Goal: Transaction & Acquisition: Purchase product/service

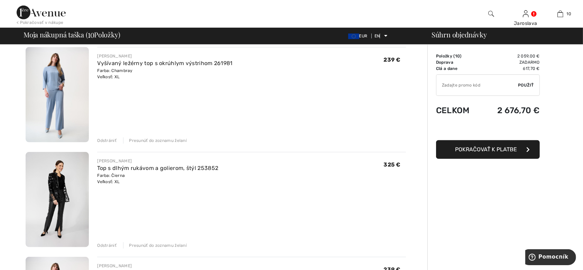
click at [104, 245] on font "Odstrániť" at bounding box center [106, 245] width 19 height 5
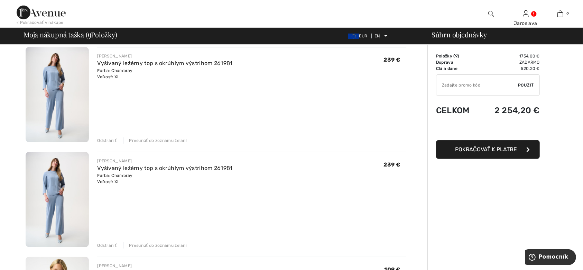
drag, startPoint x: 106, startPoint y: 139, endPoint x: 116, endPoint y: 139, distance: 10.4
click at [106, 139] on font "Odstrániť" at bounding box center [106, 140] width 19 height 5
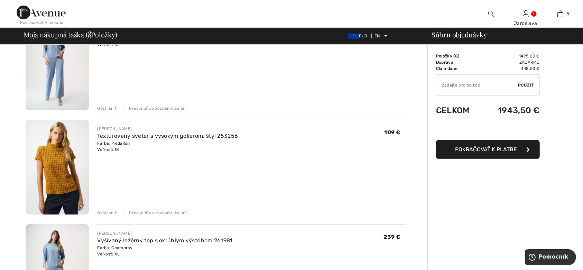
scroll to position [415, 0]
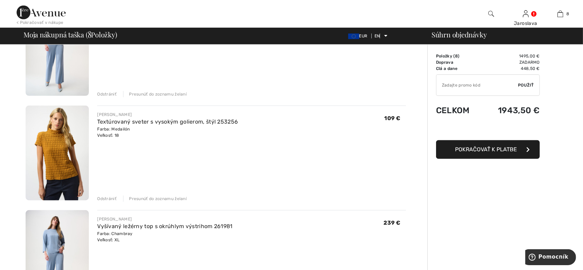
click at [108, 200] on font "Odstrániť" at bounding box center [106, 198] width 19 height 5
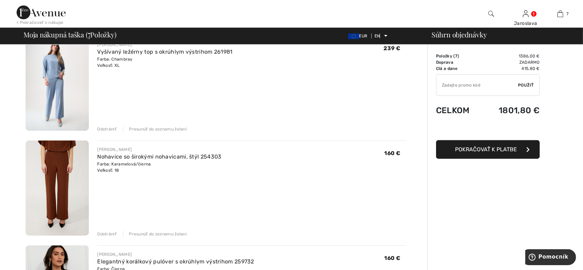
scroll to position [507, 0]
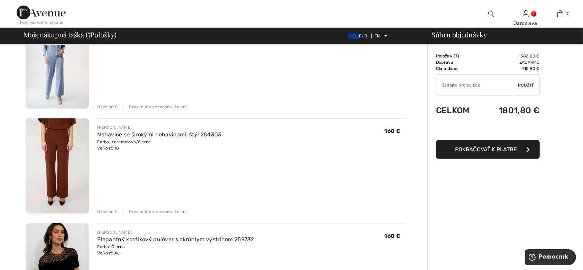
drag, startPoint x: 101, startPoint y: 106, endPoint x: 159, endPoint y: 120, distance: 59.6
click at [102, 106] on font "Odstrániť" at bounding box center [106, 106] width 19 height 5
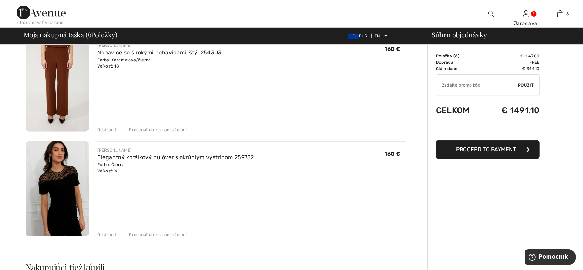
scroll to position [498, 0]
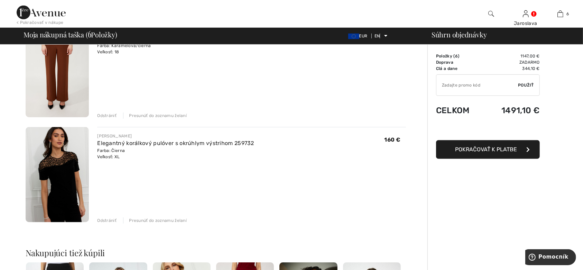
click at [99, 217] on div "Odstrániť" at bounding box center [106, 220] width 19 height 6
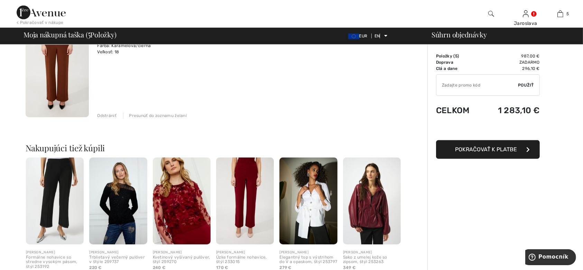
scroll to position [406, 0]
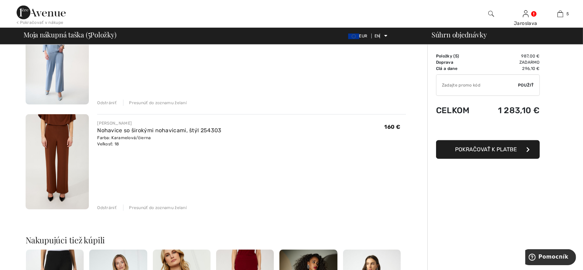
click at [109, 205] on div "Odstrániť" at bounding box center [106, 207] width 19 height 6
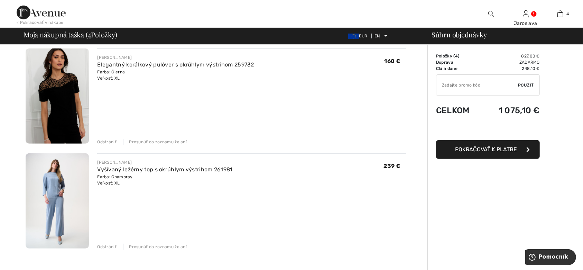
scroll to position [277, 0]
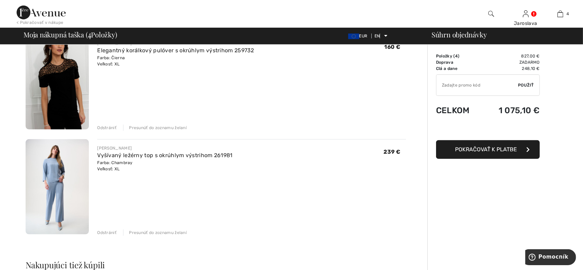
click at [46, 170] on img at bounding box center [57, 186] width 63 height 95
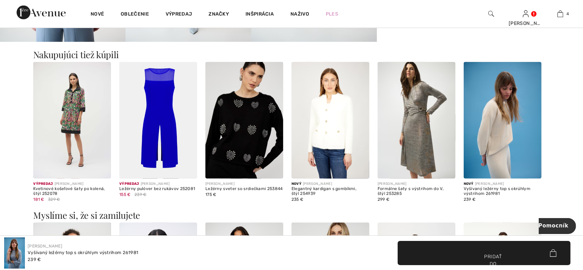
scroll to position [323, 0]
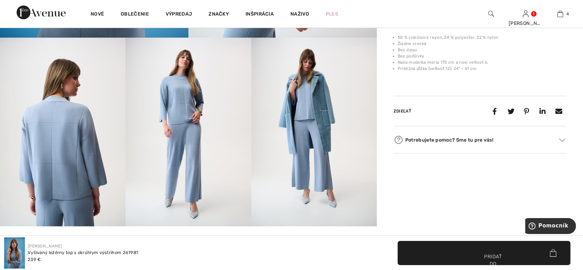
click at [185, 111] on img at bounding box center [187, 132] width 125 height 188
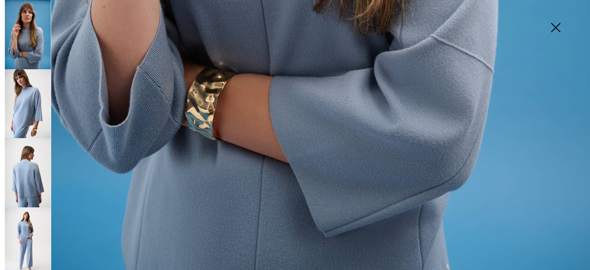
scroll to position [605, 0]
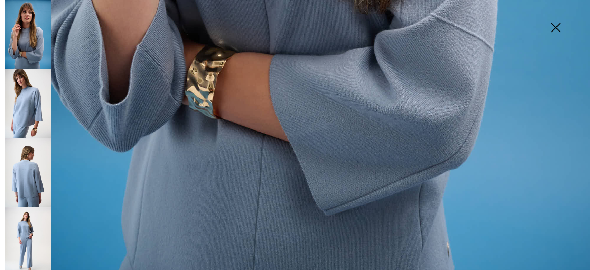
drag, startPoint x: 31, startPoint y: 175, endPoint x: 39, endPoint y: 168, distance: 11.1
click at [31, 175] on img at bounding box center [28, 172] width 46 height 69
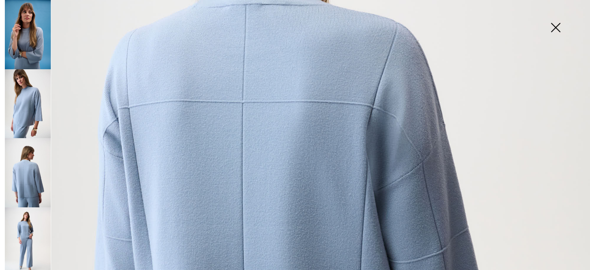
scroll to position [282, 0]
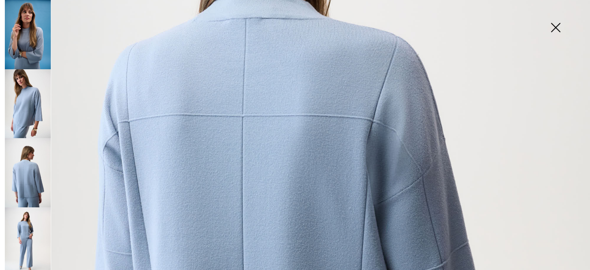
click at [557, 24] on img at bounding box center [555, 28] width 35 height 36
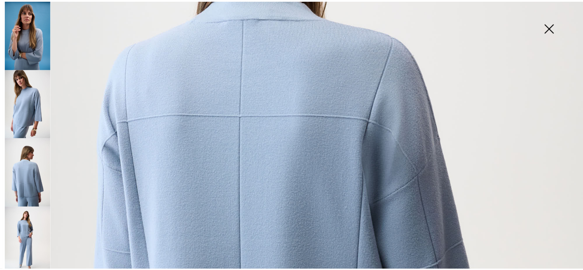
scroll to position [323, 0]
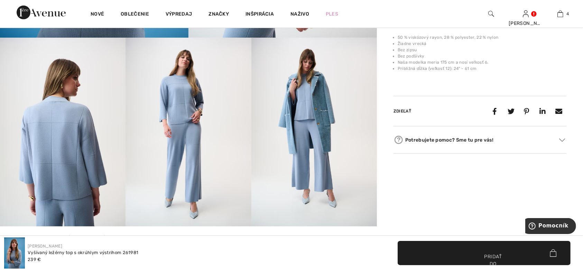
click at [321, 117] on img at bounding box center [313, 132] width 125 height 188
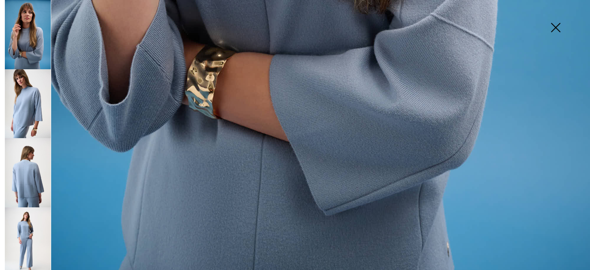
scroll to position [374, 0]
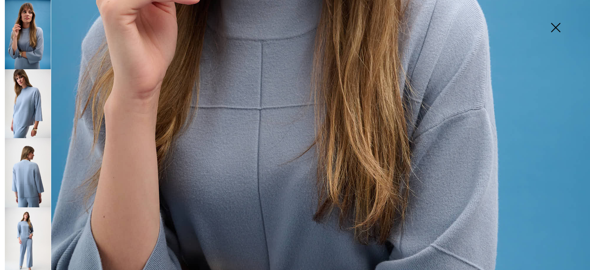
drag, startPoint x: 556, startPoint y: 25, endPoint x: 550, endPoint y: 45, distance: 21.6
click at [556, 26] on img at bounding box center [555, 28] width 35 height 36
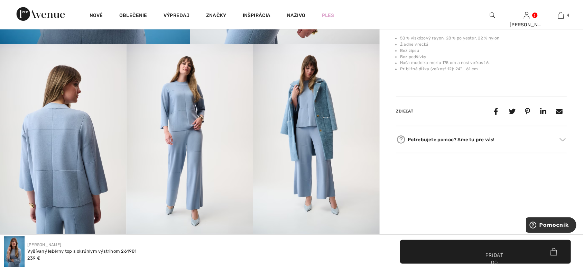
scroll to position [323, 0]
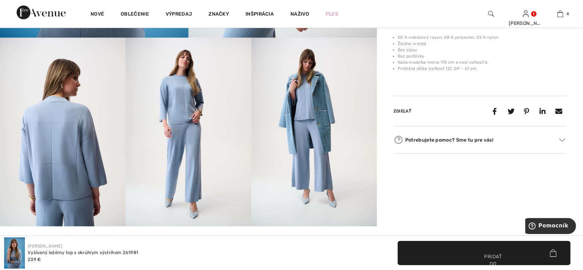
click at [324, 123] on img at bounding box center [313, 132] width 125 height 188
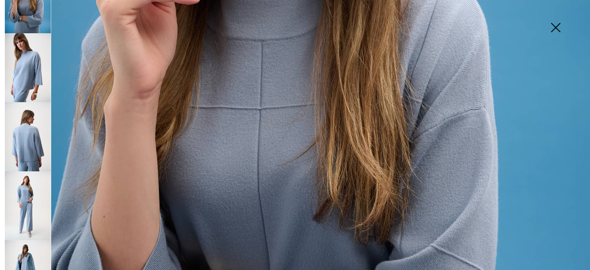
scroll to position [64, 0]
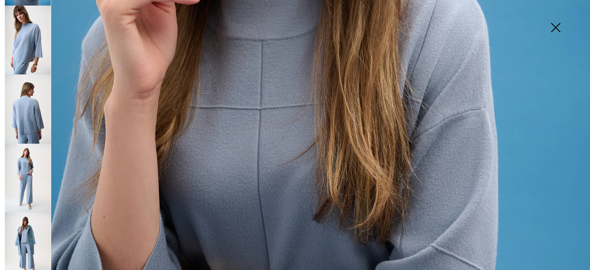
drag, startPoint x: 10, startPoint y: 115, endPoint x: 67, endPoint y: 134, distance: 59.7
click at [11, 115] on img at bounding box center [28, 108] width 46 height 69
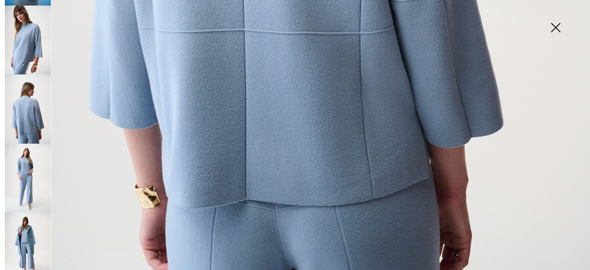
scroll to position [559, 0]
click at [557, 25] on img at bounding box center [555, 28] width 35 height 36
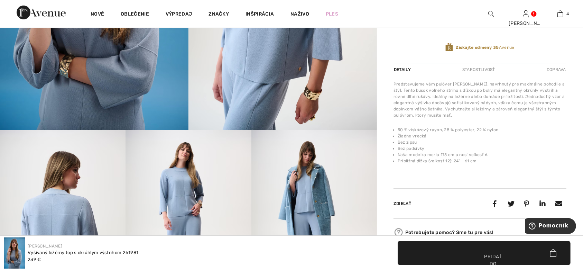
scroll to position [461, 0]
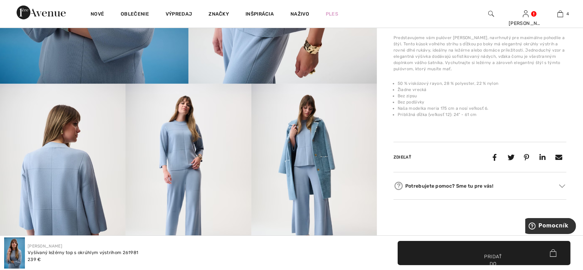
drag, startPoint x: 329, startPoint y: 165, endPoint x: 349, endPoint y: 172, distance: 21.4
click at [329, 165] on img at bounding box center [313, 178] width 125 height 188
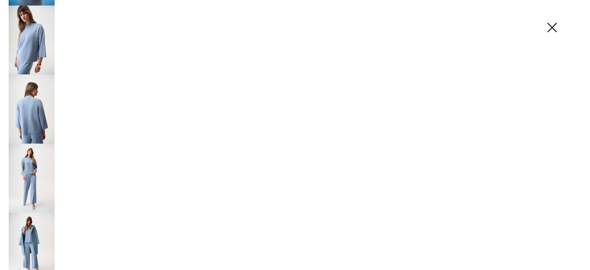
scroll to position [277, 0]
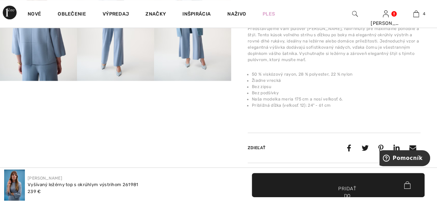
scroll to position [64, 0]
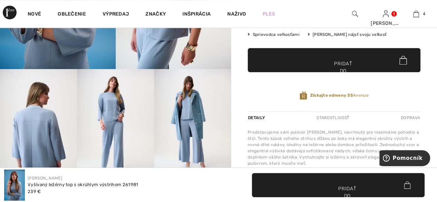
click at [195, 115] on img at bounding box center [192, 127] width 77 height 116
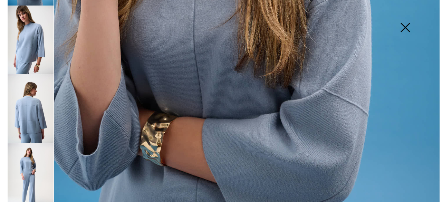
scroll to position [173, 0]
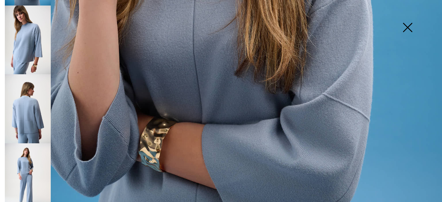
click at [26, 44] on img at bounding box center [28, 40] width 46 height 69
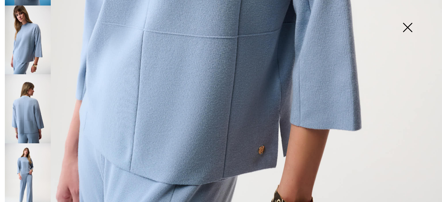
click at [411, 25] on img at bounding box center [408, 28] width 35 height 36
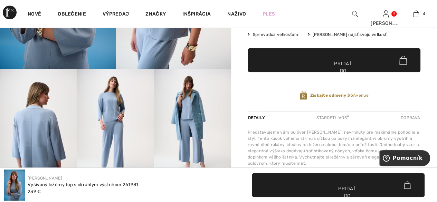
scroll to position [138, 0]
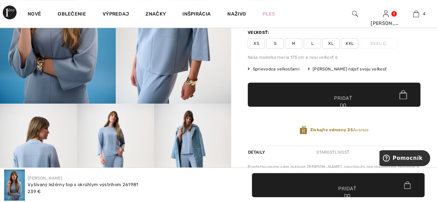
drag, startPoint x: 197, startPoint y: 141, endPoint x: 201, endPoint y: 140, distance: 4.5
click at [197, 141] on img at bounding box center [192, 162] width 77 height 116
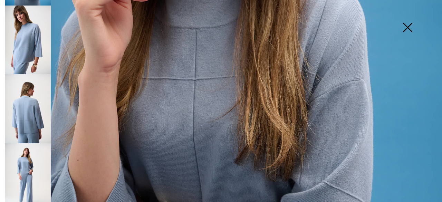
scroll to position [197, 0]
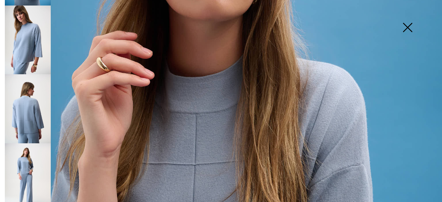
click at [409, 25] on img at bounding box center [408, 28] width 35 height 36
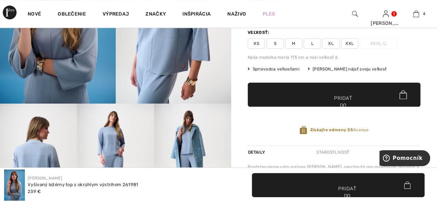
scroll to position [35, 0]
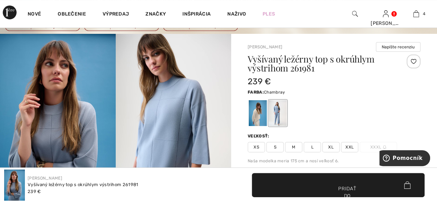
click at [329, 148] on font "XL" at bounding box center [331, 147] width 6 height 5
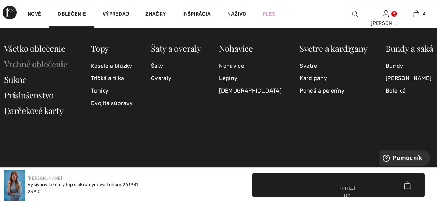
click at [50, 63] on font "Vrchné oblečenie" at bounding box center [35, 63] width 63 height 11
drag, startPoint x: 50, startPoint y: 63, endPoint x: 59, endPoint y: 64, distance: 9.4
click at [50, 63] on font "Vrchné oblečenie" at bounding box center [35, 63] width 63 height 11
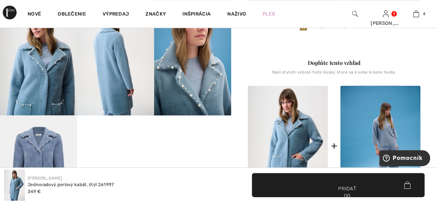
scroll to position [138, 0]
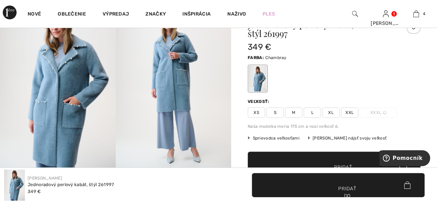
click at [86, 65] on img at bounding box center [58, 86] width 116 height 174
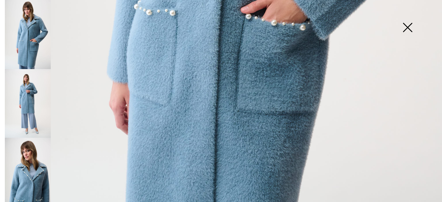
scroll to position [454, 0]
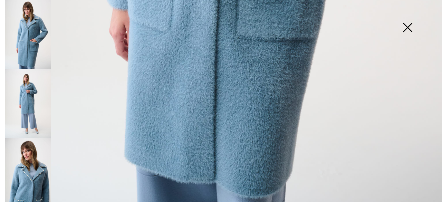
click at [29, 93] on img at bounding box center [28, 103] width 46 height 69
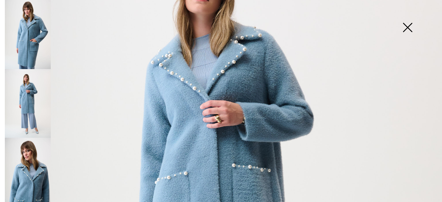
scroll to position [108, 0]
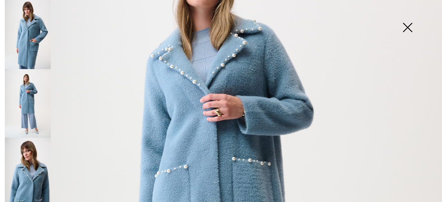
click at [411, 29] on img at bounding box center [408, 28] width 35 height 36
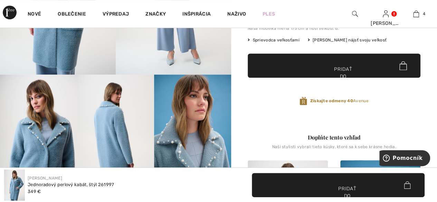
scroll to position [207, 0]
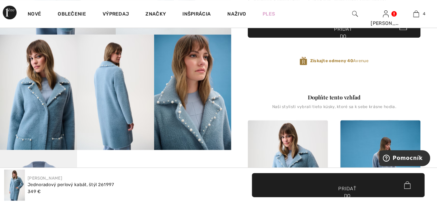
drag, startPoint x: 107, startPoint y: 108, endPoint x: 115, endPoint y: 107, distance: 7.7
click at [108, 108] on img at bounding box center [115, 93] width 77 height 116
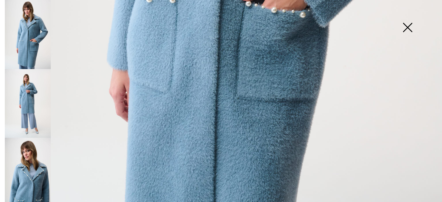
scroll to position [419, 0]
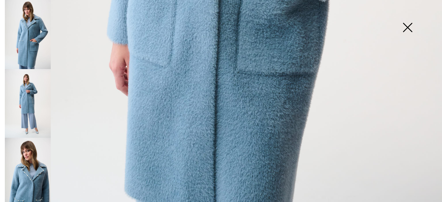
drag, startPoint x: 411, startPoint y: 27, endPoint x: 413, endPoint y: 89, distance: 62.3
click at [411, 27] on img at bounding box center [408, 28] width 35 height 36
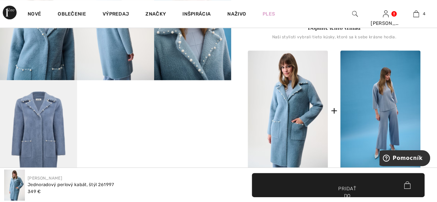
scroll to position [277, 0]
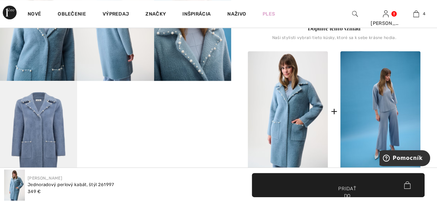
click at [37, 132] on img at bounding box center [38, 139] width 77 height 116
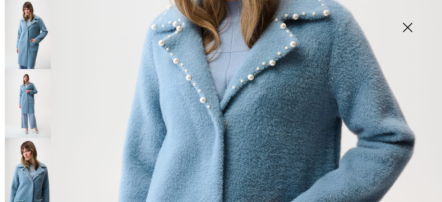
scroll to position [142, 0]
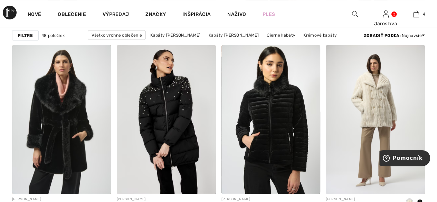
scroll to position [656, 0]
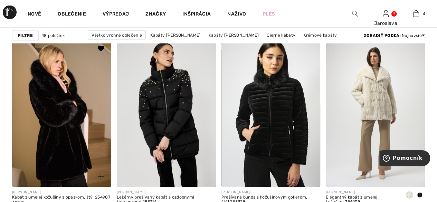
drag, startPoint x: 59, startPoint y: 126, endPoint x: 63, endPoint y: 120, distance: 7.0
click at [59, 125] on img at bounding box center [61, 112] width 99 height 149
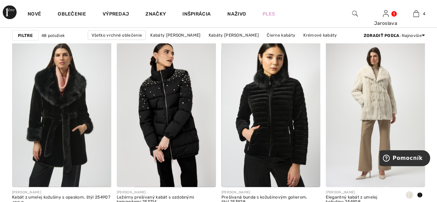
scroll to position [726, 0]
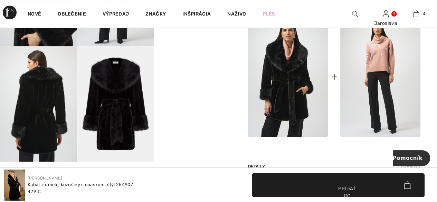
scroll to position [207, 0]
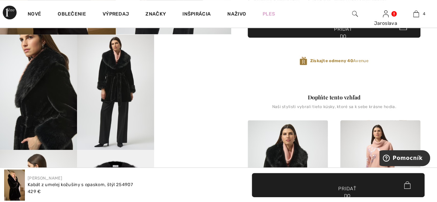
drag, startPoint x: 116, startPoint y: 89, endPoint x: 173, endPoint y: 103, distance: 58.4
click at [117, 89] on img at bounding box center [115, 92] width 77 height 115
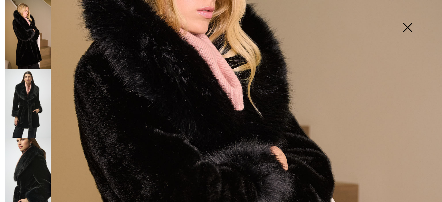
scroll to position [108, 0]
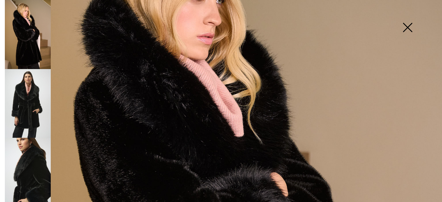
click at [410, 25] on img at bounding box center [408, 28] width 35 height 36
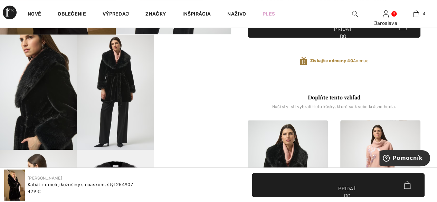
scroll to position [104, 0]
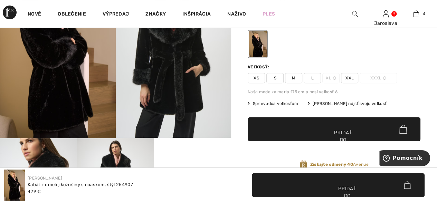
click at [331, 79] on font "XL" at bounding box center [329, 78] width 6 height 5
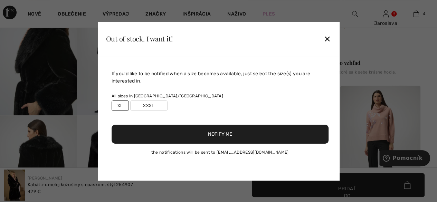
scroll to position [380, 0]
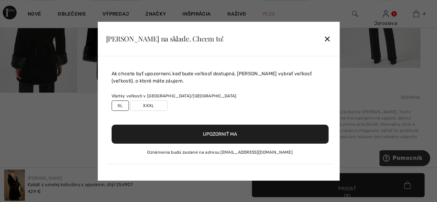
drag, startPoint x: 176, startPoint y: 133, endPoint x: 205, endPoint y: 133, distance: 29.7
click at [176, 133] on button "Upozorniť ma" at bounding box center [220, 134] width 217 height 19
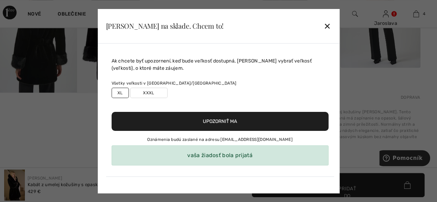
click at [328, 27] on font "✕" at bounding box center [327, 26] width 7 height 10
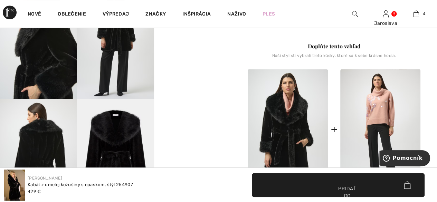
scroll to position [207, 0]
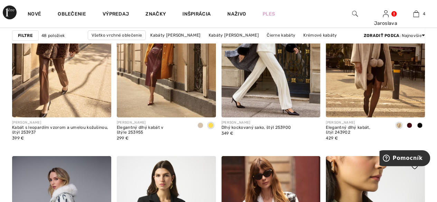
scroll to position [1175, 0]
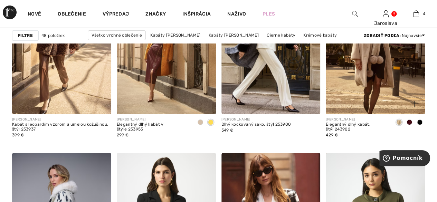
click at [420, 120] on span at bounding box center [420, 123] width 6 height 6
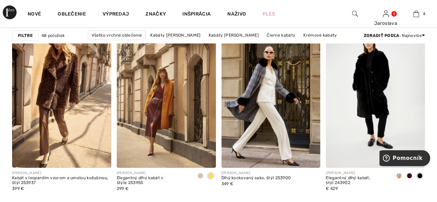
scroll to position [1106, 0]
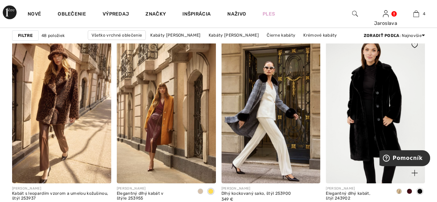
click at [368, 99] on img at bounding box center [375, 109] width 99 height 149
click at [372, 120] on img at bounding box center [375, 109] width 99 height 149
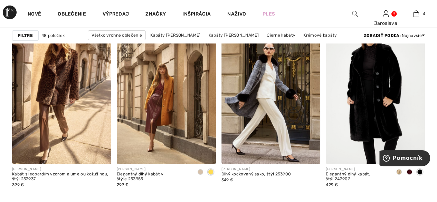
scroll to position [1140, 0]
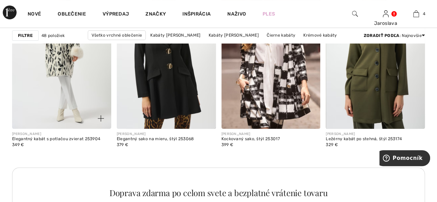
click at [57, 61] on img at bounding box center [61, 54] width 99 height 149
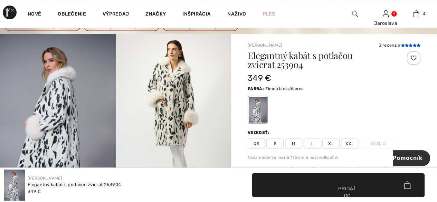
click at [407, 47] on icon at bounding box center [407, 45] width 4 height 3
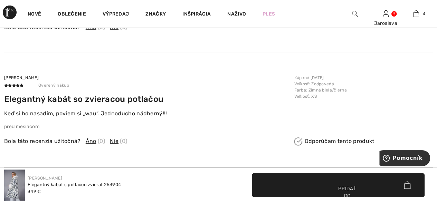
scroll to position [1116, 0]
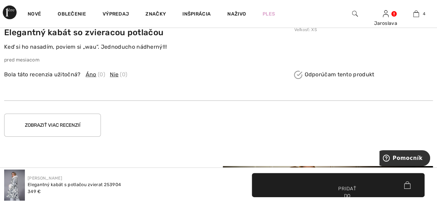
click at [63, 123] on button "Zobraziť viac recenzií" at bounding box center [52, 125] width 97 height 23
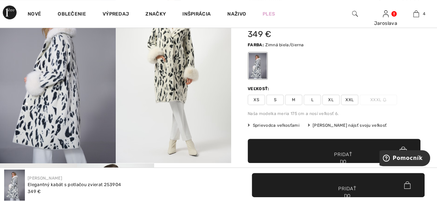
scroll to position [44, 0]
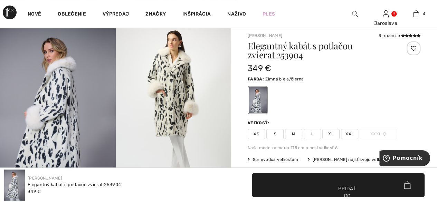
click at [169, 90] on img at bounding box center [174, 110] width 116 height 173
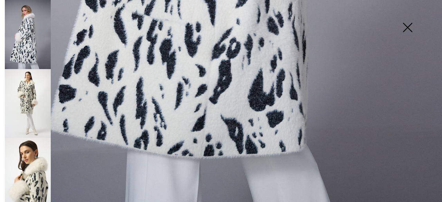
scroll to position [454, 0]
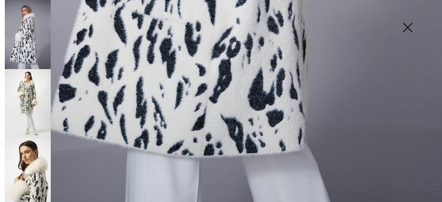
click at [23, 96] on img at bounding box center [28, 103] width 46 height 69
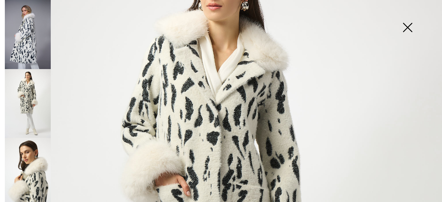
scroll to position [73, 0]
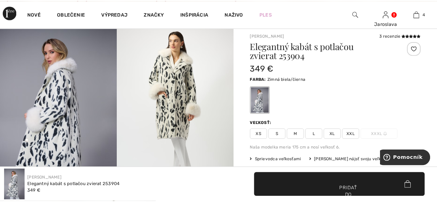
scroll to position [44, 0]
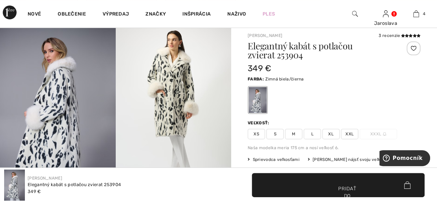
click at [332, 133] on font "XL" at bounding box center [331, 134] width 6 height 5
drag, startPoint x: 355, startPoint y: 189, endPoint x: 354, endPoint y: 186, distance: 3.9
click at [355, 187] on font "Pridať do košíka" at bounding box center [347, 196] width 18 height 22
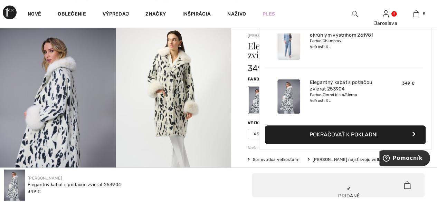
scroll to position [183, 0]
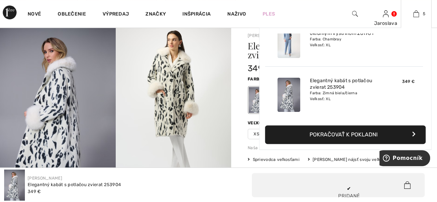
drag, startPoint x: 340, startPoint y: 136, endPoint x: 345, endPoint y: 132, distance: 6.4
click at [340, 135] on font "Pokračovať k pokladni" at bounding box center [344, 134] width 68 height 7
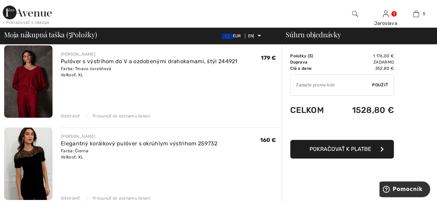
drag, startPoint x: 118, startPoint y: 117, endPoint x: 142, endPoint y: 116, distance: 24.2
click at [119, 117] on font "Presunúť do zoznamu želaní" at bounding box center [122, 116] width 58 height 5
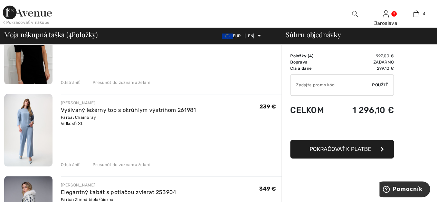
scroll to position [161, 0]
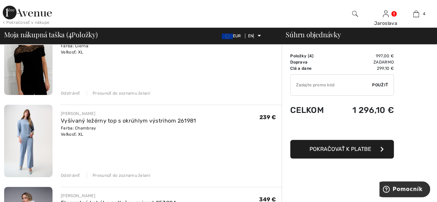
drag, startPoint x: 111, startPoint y: 94, endPoint x: 118, endPoint y: 94, distance: 6.9
click at [112, 94] on font "Presunúť do zoznamu želaní" at bounding box center [122, 93] width 58 height 5
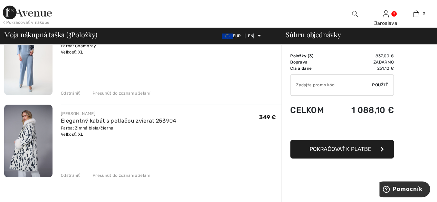
scroll to position [150, 0]
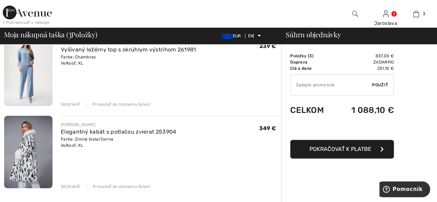
drag, startPoint x: 124, startPoint y: 104, endPoint x: 128, endPoint y: 104, distance: 3.8
click at [125, 104] on font "Presunúť do zoznamu želaní" at bounding box center [122, 104] width 58 height 5
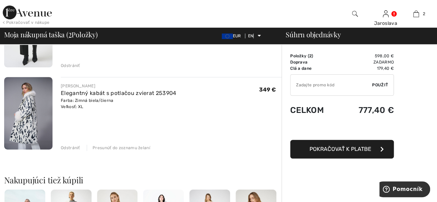
scroll to position [38, 0]
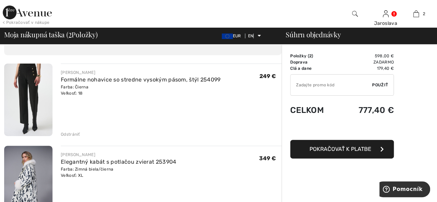
drag, startPoint x: 69, startPoint y: 133, endPoint x: 87, endPoint y: 128, distance: 18.5
click at [69, 133] on font "Odstrániť" at bounding box center [70, 134] width 19 height 5
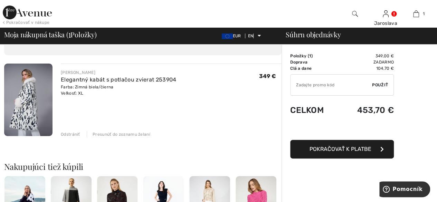
drag, startPoint x: 28, startPoint y: 13, endPoint x: 49, endPoint y: 20, distance: 22.1
click at [28, 13] on img at bounding box center [27, 13] width 49 height 14
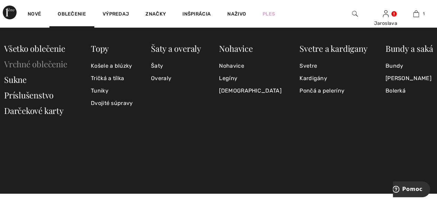
click at [53, 63] on font "Vrchné oblečenie" at bounding box center [35, 63] width 63 height 11
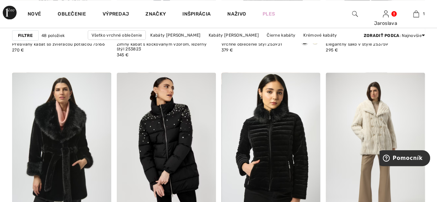
scroll to position [691, 0]
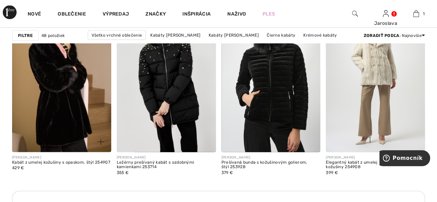
click at [53, 106] on img at bounding box center [61, 77] width 99 height 149
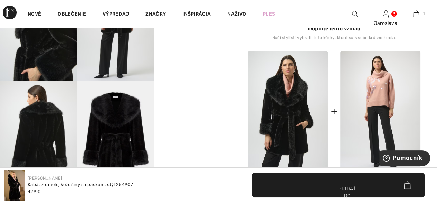
scroll to position [207, 0]
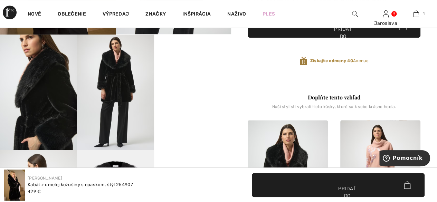
click at [116, 82] on img at bounding box center [115, 92] width 77 height 115
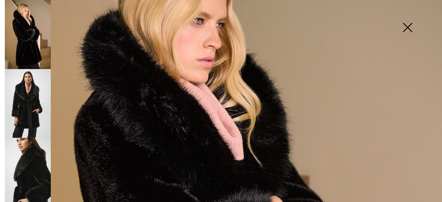
scroll to position [69, 0]
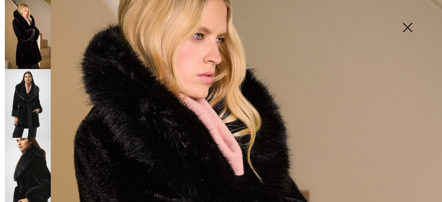
click at [19, 97] on img at bounding box center [28, 103] width 46 height 69
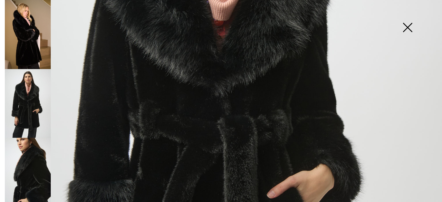
scroll to position [173, 0]
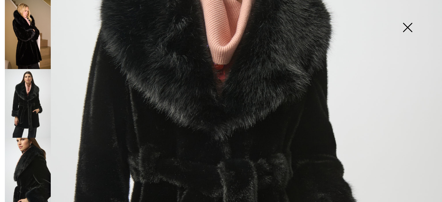
click at [408, 41] on img at bounding box center [408, 28] width 35 height 36
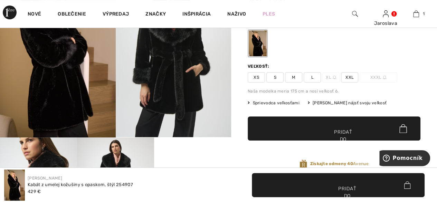
scroll to position [104, 0]
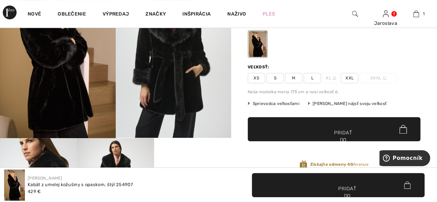
click at [330, 78] on font "XL" at bounding box center [329, 78] width 6 height 5
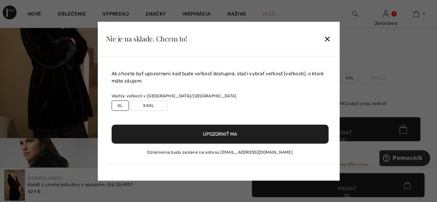
click at [330, 41] on font "✕" at bounding box center [327, 39] width 7 height 10
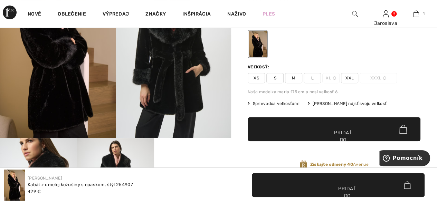
click at [352, 78] on font "XXL" at bounding box center [350, 78] width 8 height 5
click at [365, 132] on span "✔ Pridané do košíka Pridať do košíka" at bounding box center [334, 129] width 173 height 24
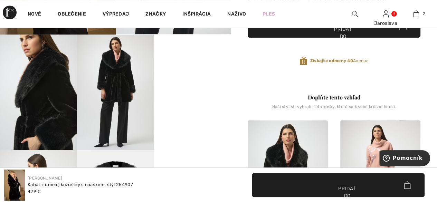
scroll to position [311, 0]
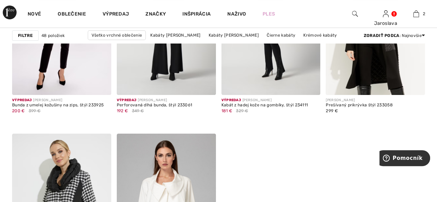
scroll to position [2662, 0]
